Goal: Information Seeking & Learning: Learn about a topic

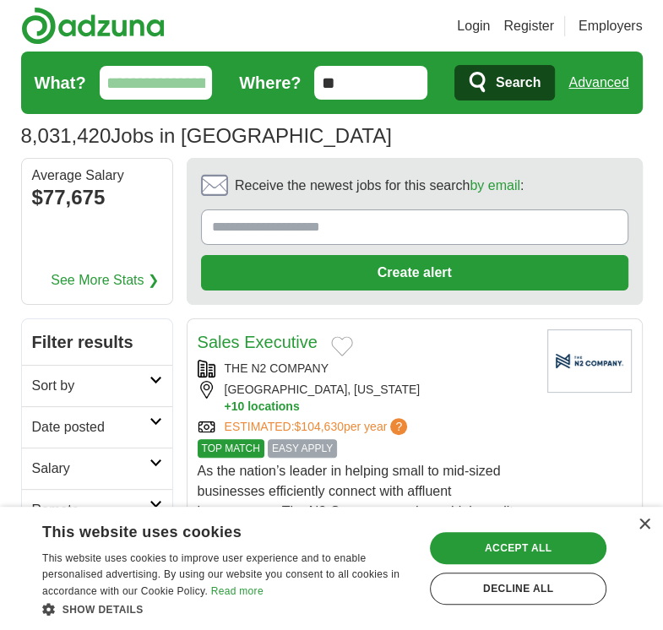
click at [187, 87] on input "What?" at bounding box center [156, 83] width 113 height 34
type input "*******"
click at [454, 65] on button "Search" at bounding box center [504, 82] width 100 height 35
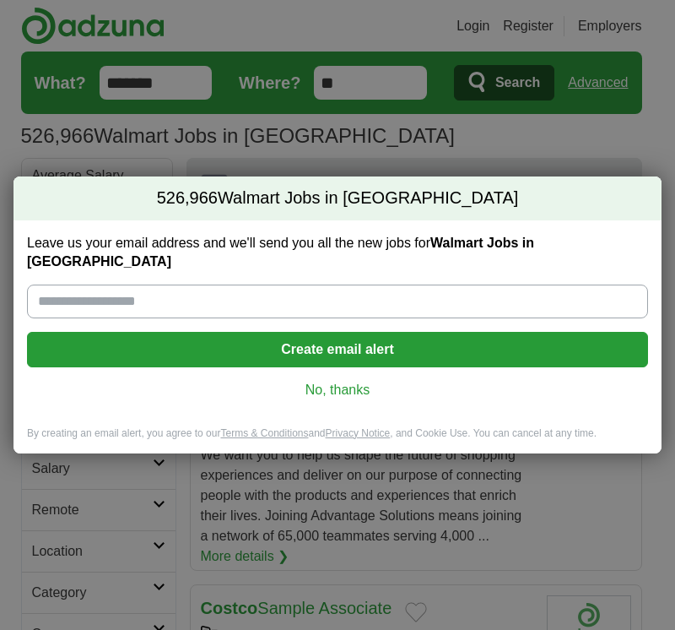
click at [371, 381] on link "No, thanks" at bounding box center [338, 390] width 594 height 19
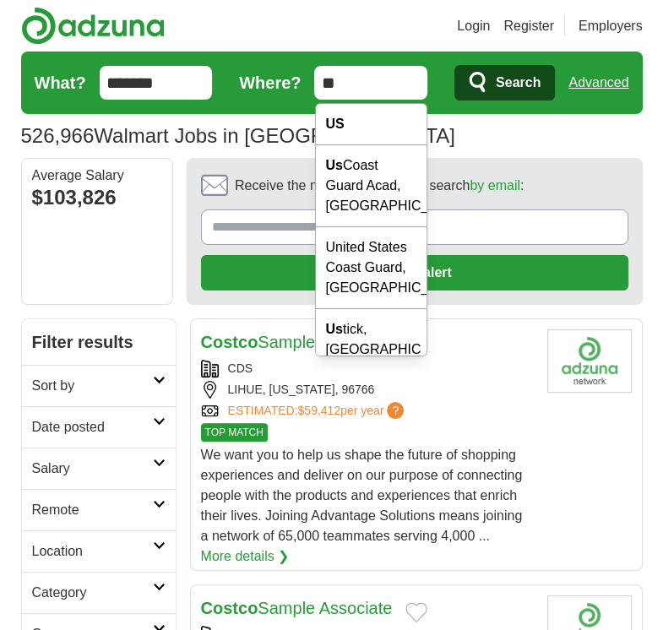
drag, startPoint x: 351, startPoint y: 79, endPoint x: 283, endPoint y: 71, distance: 68.9
click at [283, 71] on form "What? ******* Where? ** Search Advanced" at bounding box center [331, 82] width 621 height 62
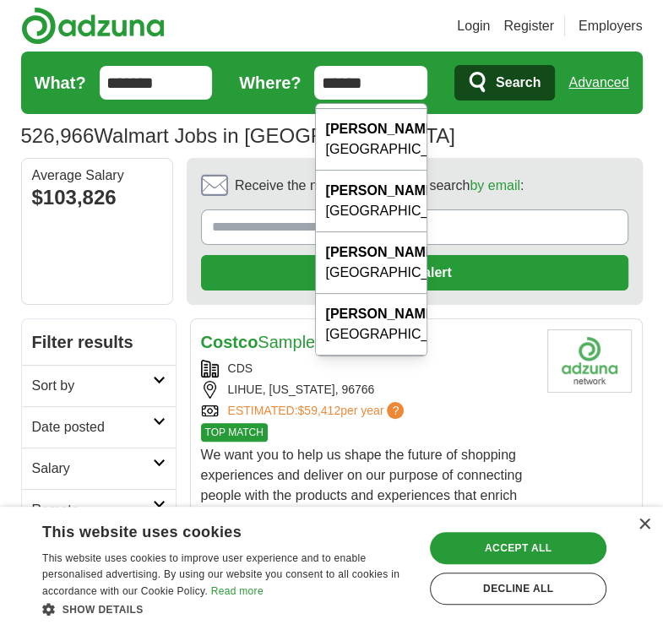
scroll to position [199, 0]
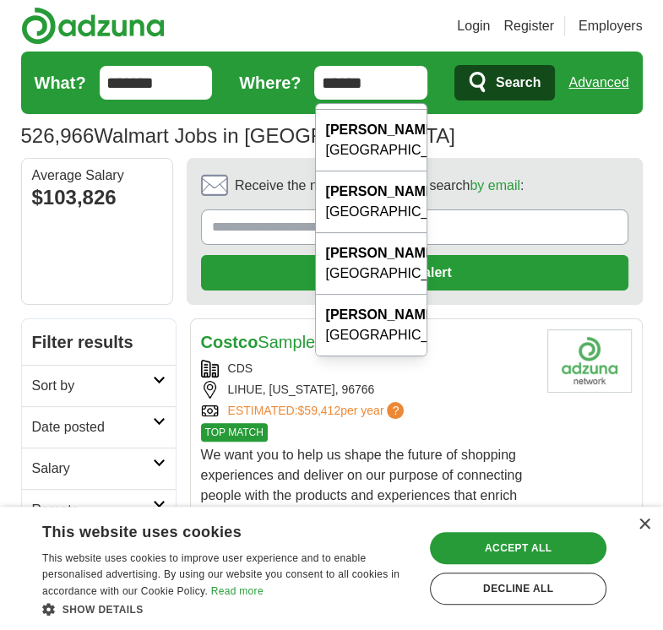
click at [365, 479] on div "[PERSON_NAME] tt, [GEOGRAPHIC_DATA]" at bounding box center [371, 510] width 111 height 62
type input "**********"
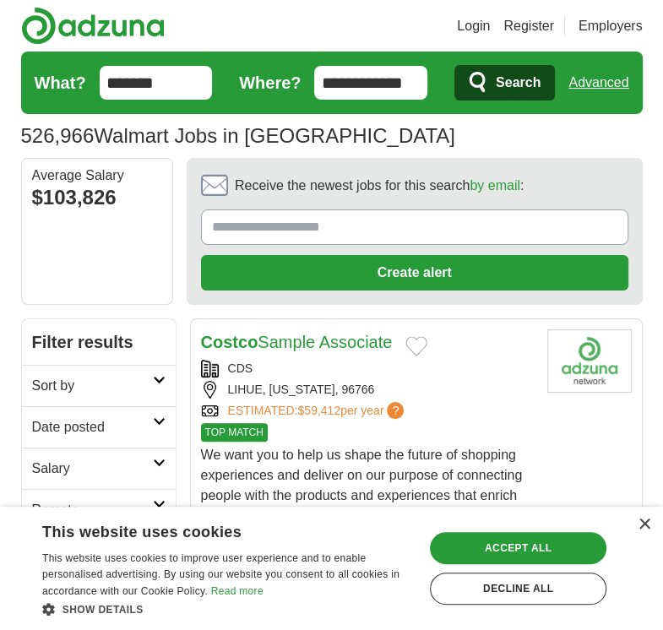
click at [504, 78] on span "Search" at bounding box center [517, 83] width 45 height 34
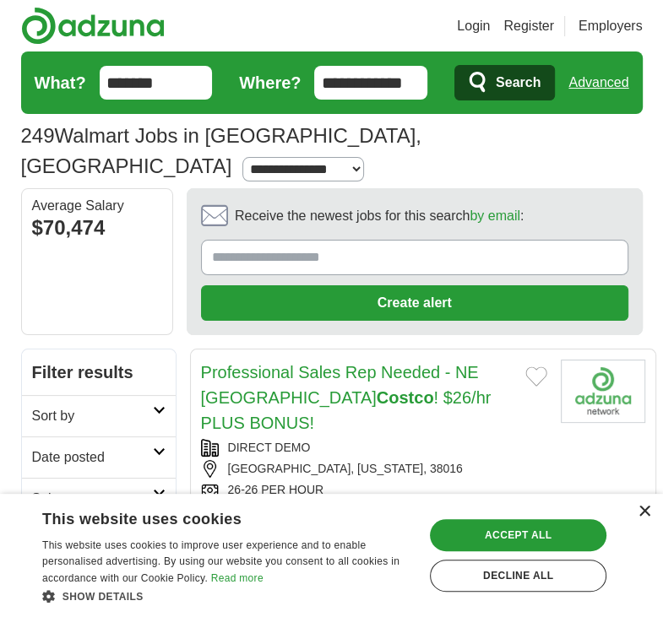
click at [645, 514] on div "×" at bounding box center [643, 512] width 13 height 13
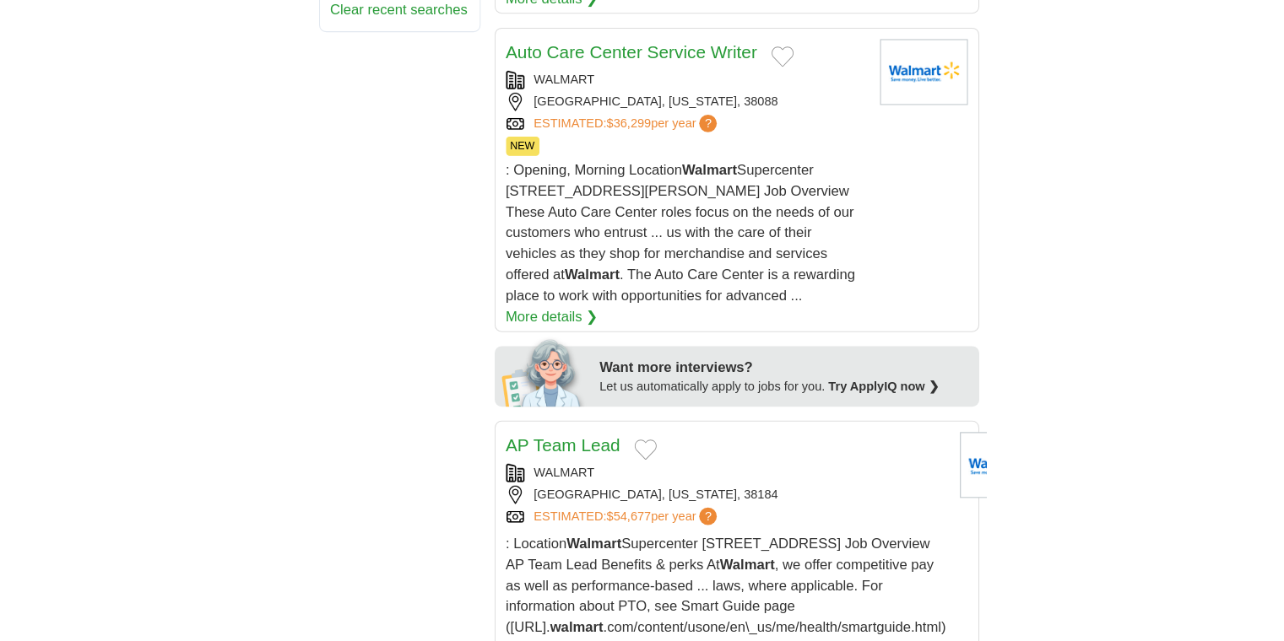
scroll to position [966, 0]
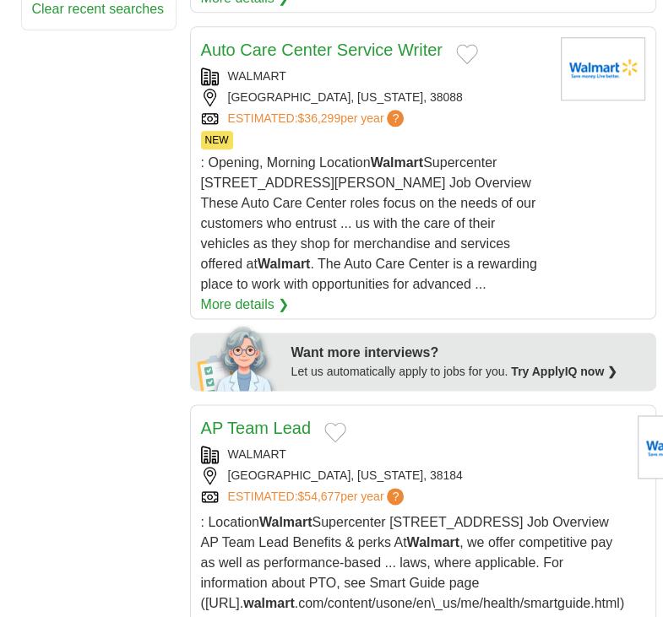
click at [533, 512] on div ": Location Walmart Supercenter 950 8400 US HIGHWAY 64, BARTLETT, TN, 38133, US …" at bounding box center [413, 573] width 424 height 122
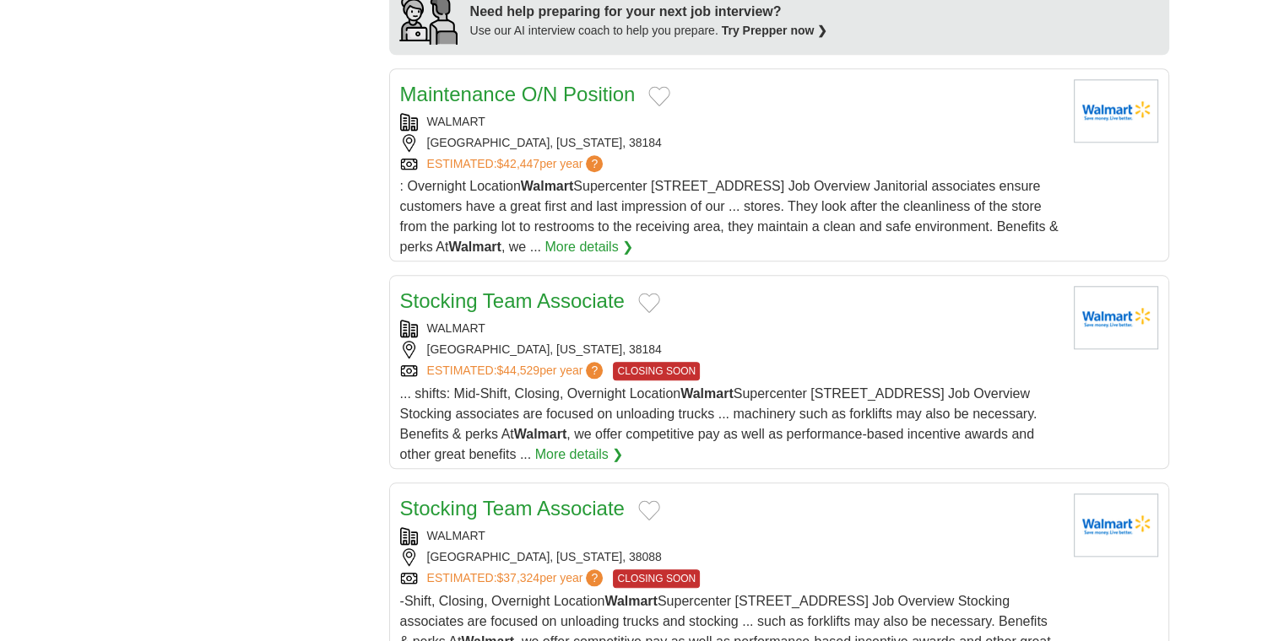
scroll to position [1605, 0]
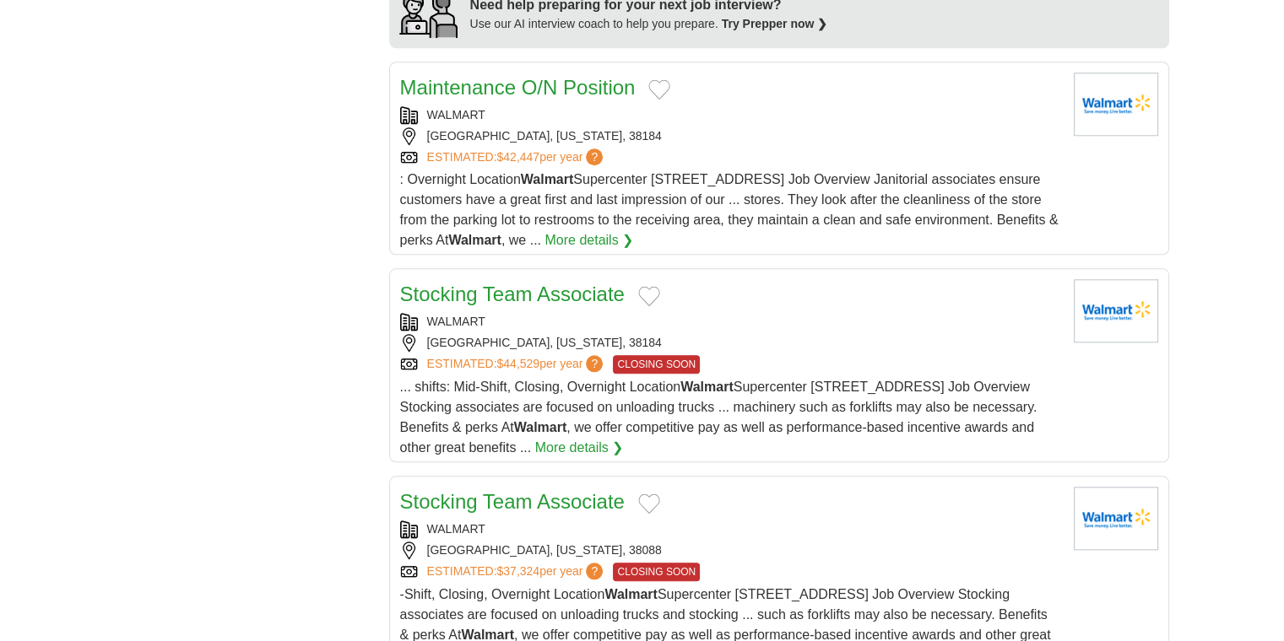
click at [662, 574] on article "Stocking Team Associate WALMART CORDOVA, TENNESSEE, 38088 ESTIMATED: $37,324 pe…" at bounding box center [779, 573] width 780 height 194
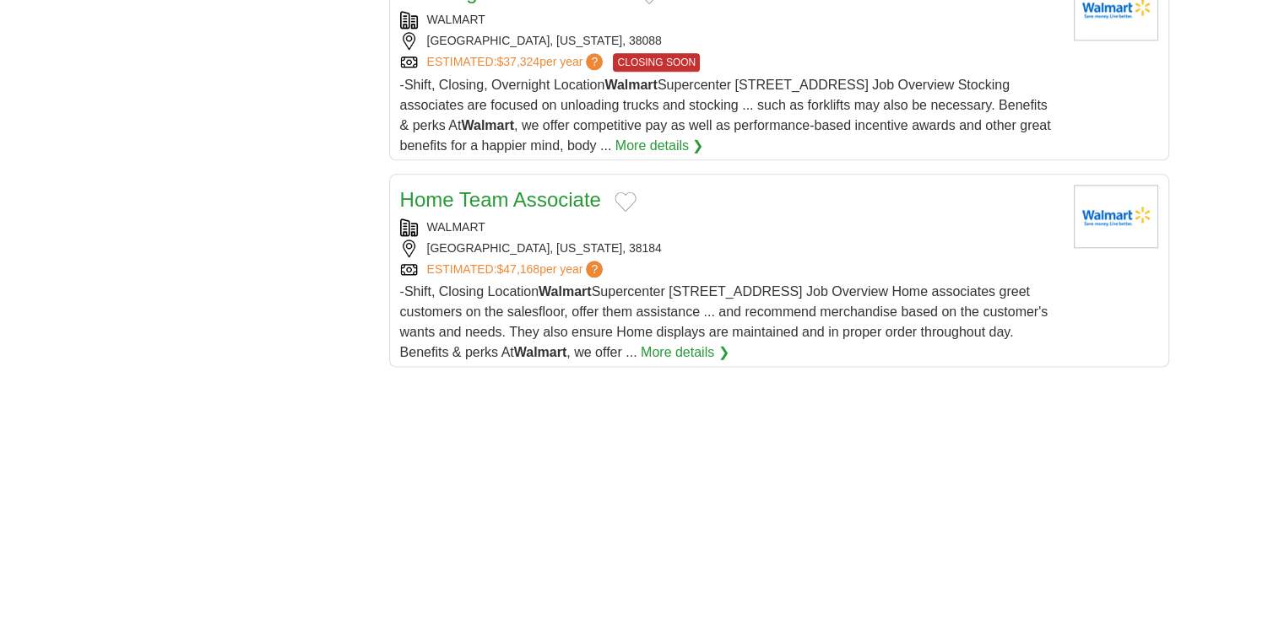
scroll to position [2119, 0]
